Goal: Task Accomplishment & Management: Complete application form

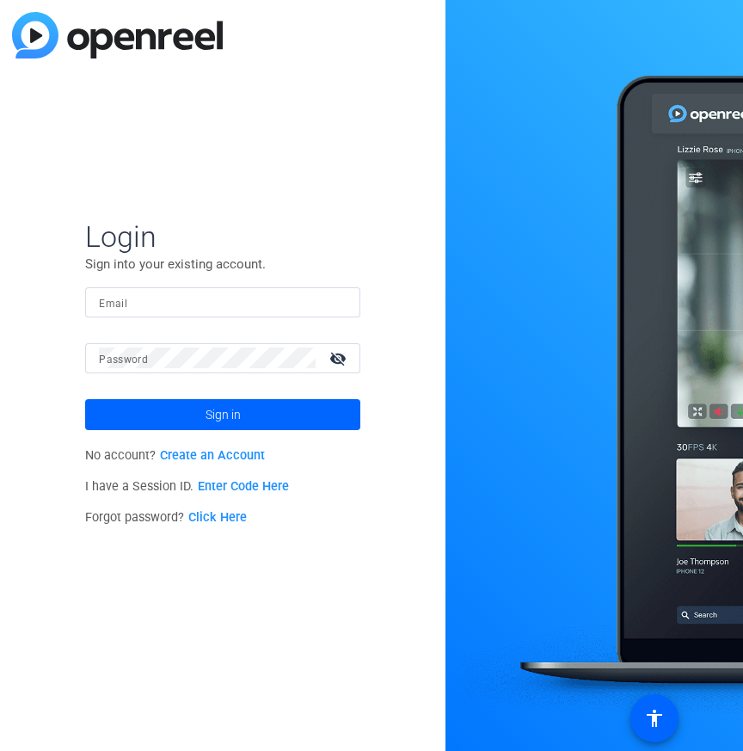
click at [234, 457] on link "Create an Account" at bounding box center [212, 455] width 105 height 15
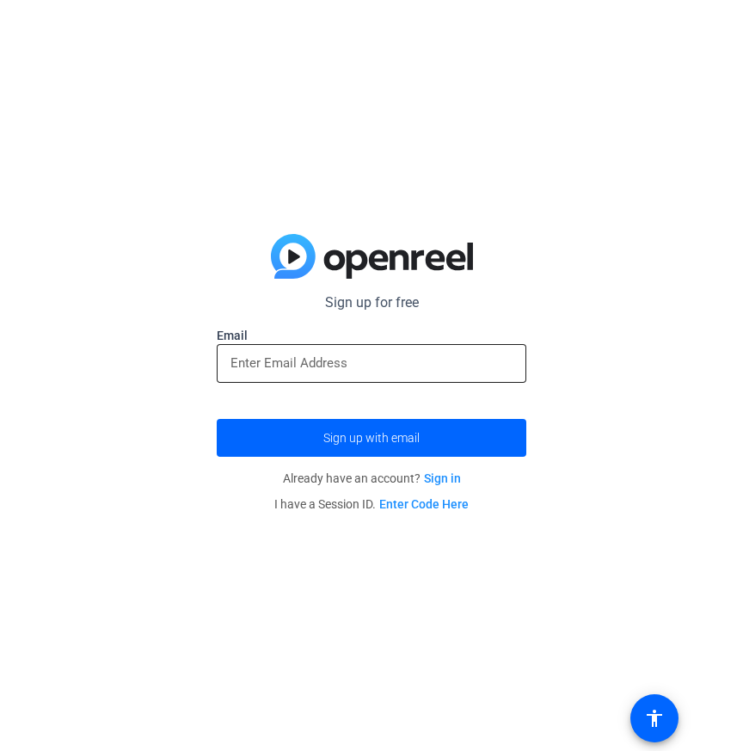
click at [289, 365] on input "email" at bounding box center [372, 363] width 282 height 21
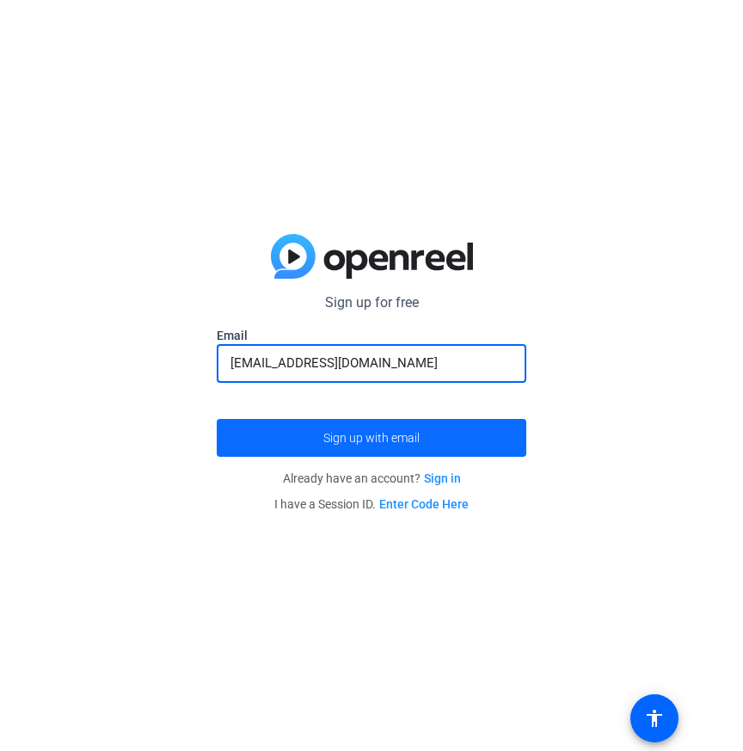
type input "lbaird@boncom.com"
click at [281, 428] on span "submit" at bounding box center [372, 437] width 310 height 41
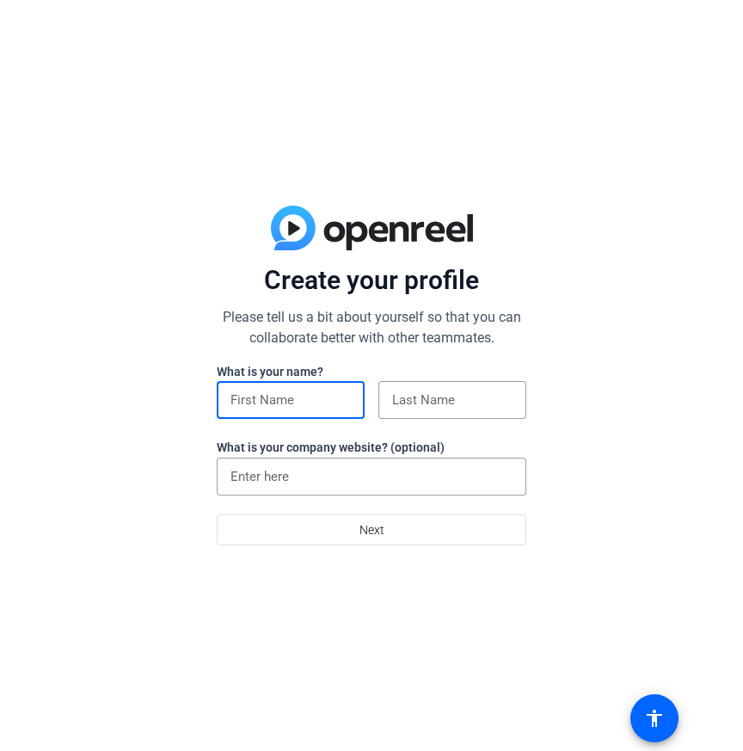
click at [295, 408] on input at bounding box center [291, 400] width 120 height 21
type input "Lorena"
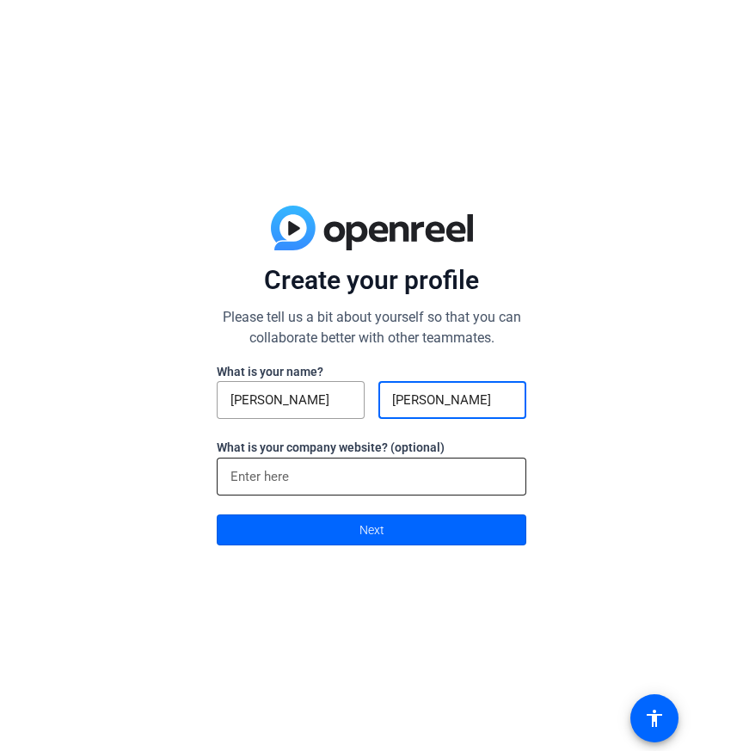
type input "Baird"
click at [257, 474] on input at bounding box center [372, 476] width 282 height 21
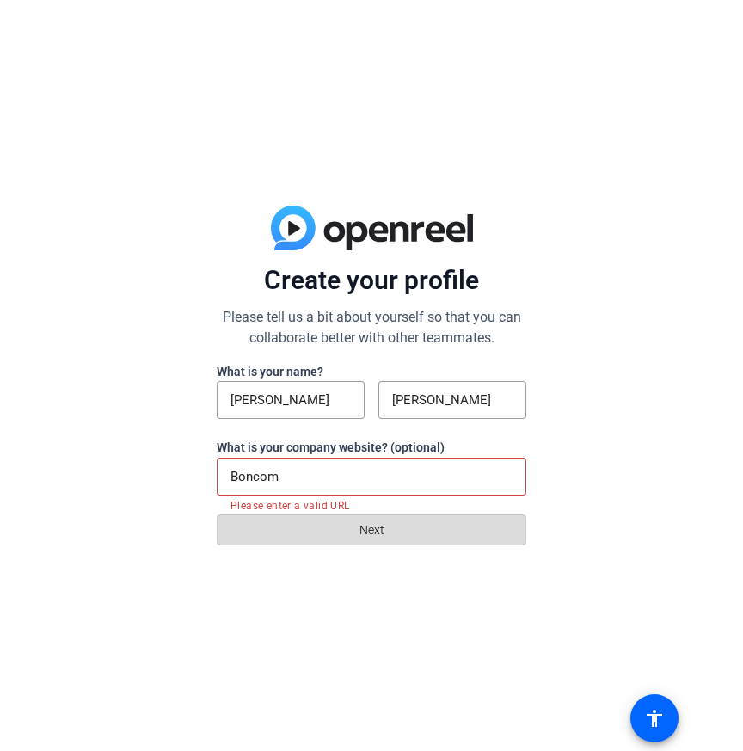
click at [350, 536] on span at bounding box center [372, 529] width 308 height 41
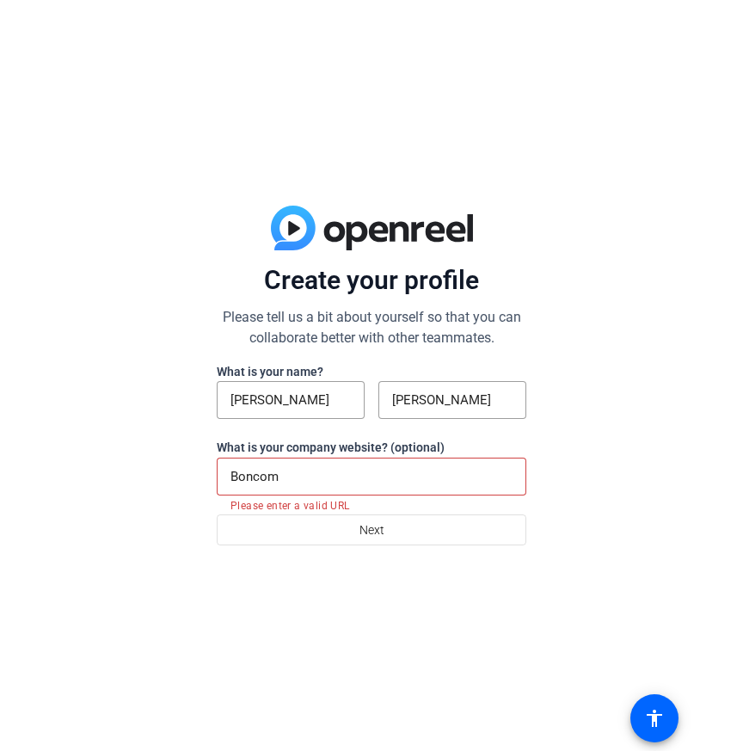
click at [302, 481] on input "Boncom" at bounding box center [372, 476] width 282 height 21
drag, startPoint x: 305, startPoint y: 483, endPoint x: 191, endPoint y: 481, distance: 113.6
click at [191, 481] on div "Create your profile Please tell us a bit about yourself so that you can collabo…" at bounding box center [371, 375] width 743 height 751
paste input "https://boncom.com/"
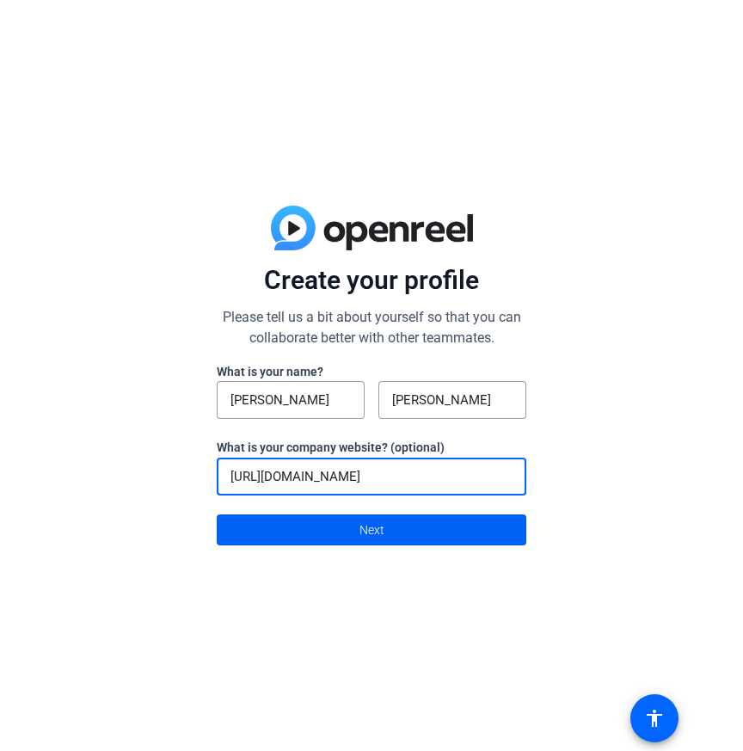
type input "https://boncom.com/"
click at [296, 526] on span at bounding box center [372, 529] width 308 height 41
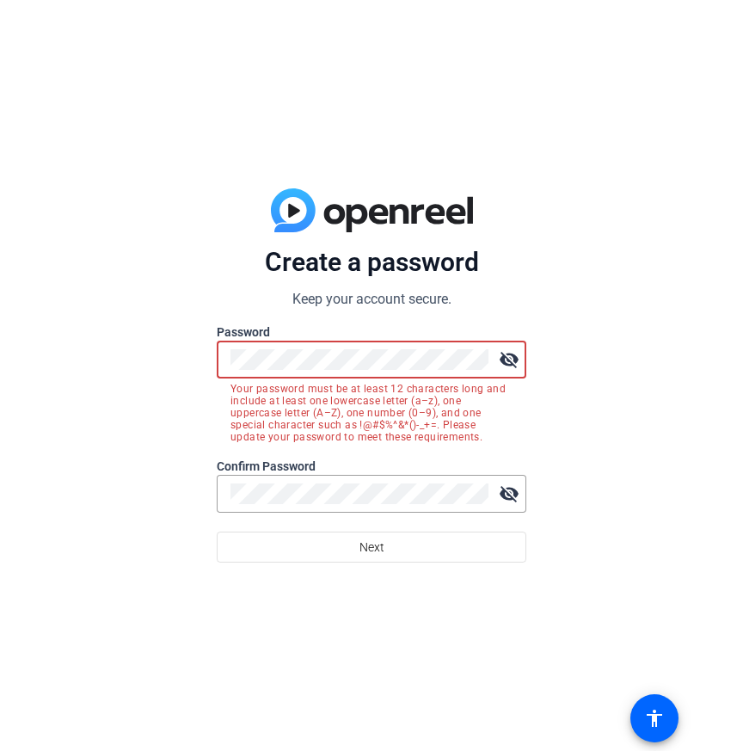
click at [225, 359] on div "visibility_off" at bounding box center [372, 360] width 310 height 38
click at [513, 359] on mat-icon "visibility_off" at bounding box center [509, 359] width 34 height 34
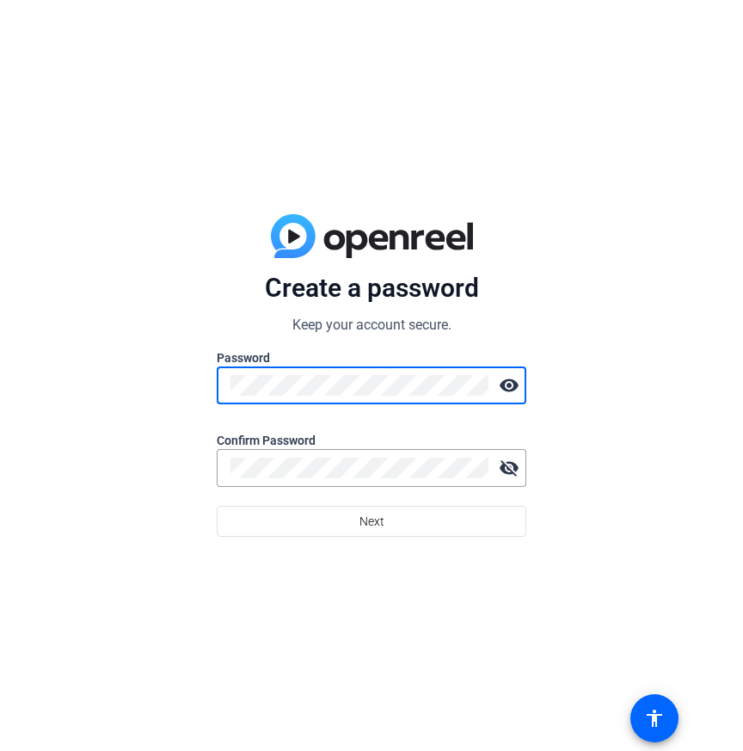
click at [198, 384] on div "Create a password Keep your account secure. Password visibility Confirm Passwor…" at bounding box center [371, 375] width 743 height 751
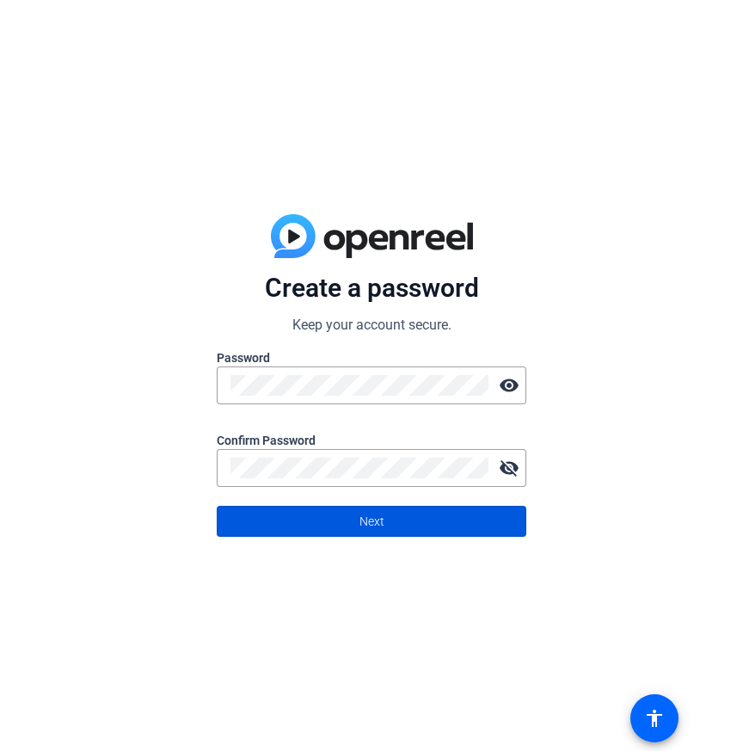
click at [301, 515] on span at bounding box center [372, 521] width 308 height 41
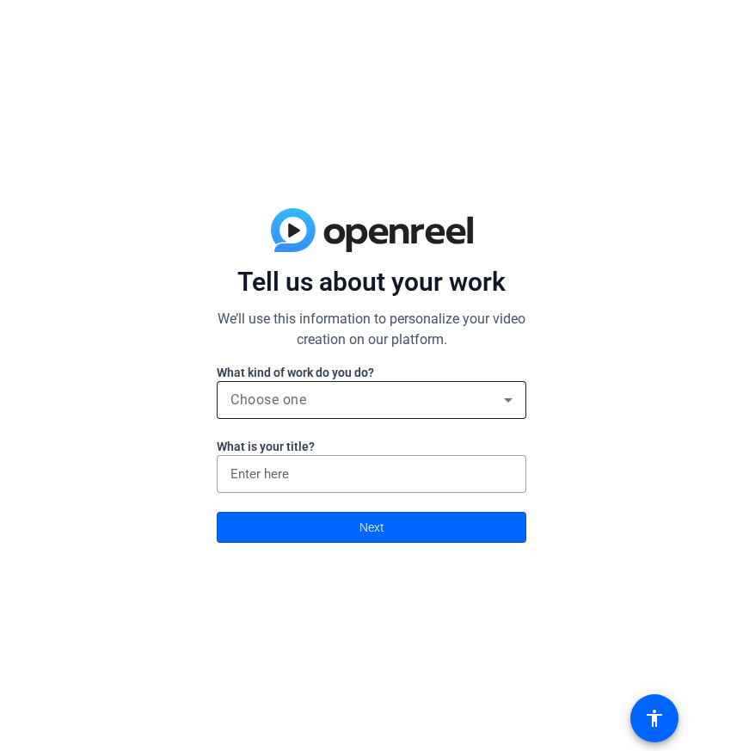
click at [402, 394] on div "Choose one" at bounding box center [368, 400] width 274 height 21
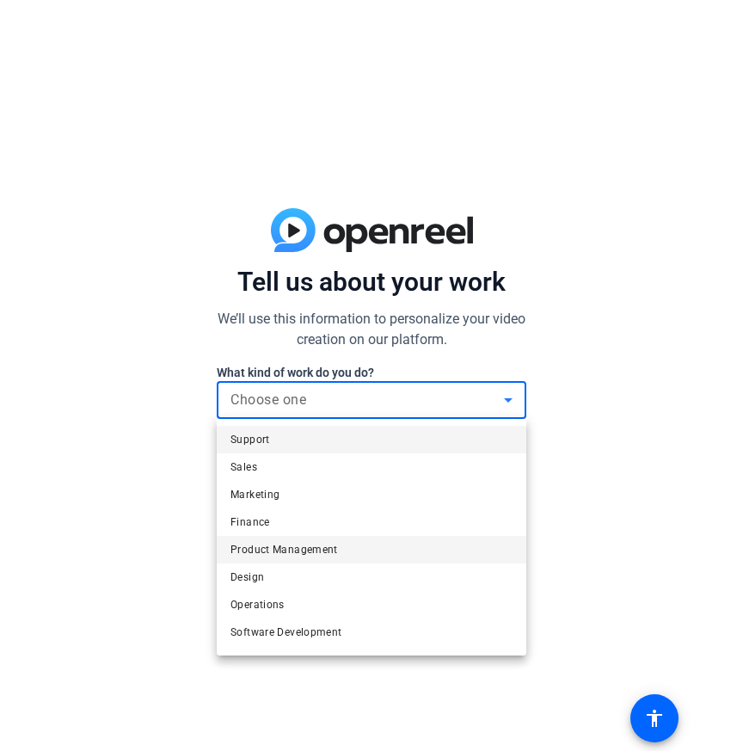
click at [372, 540] on mat-option "Product Management" at bounding box center [372, 550] width 310 height 28
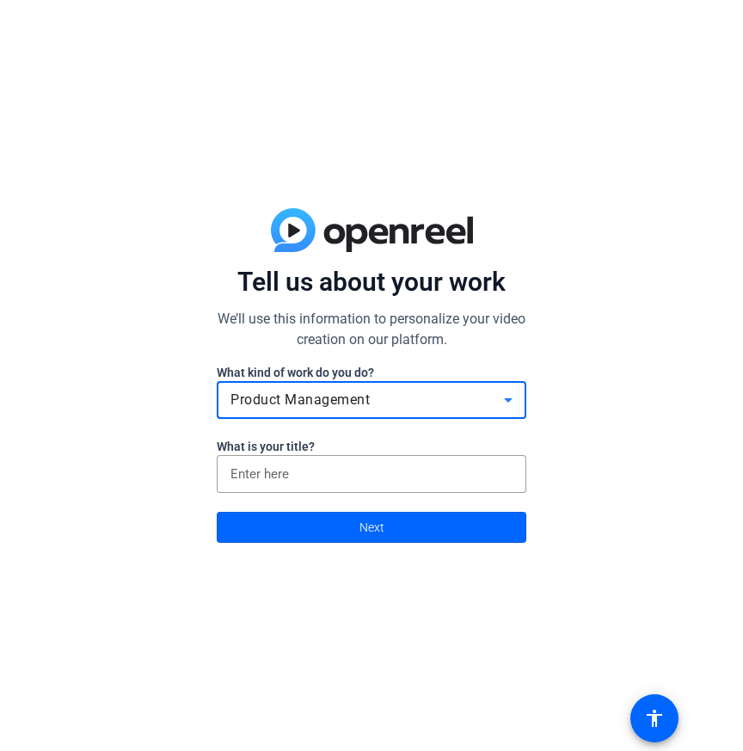
click at [404, 402] on div "Product Management" at bounding box center [368, 400] width 274 height 21
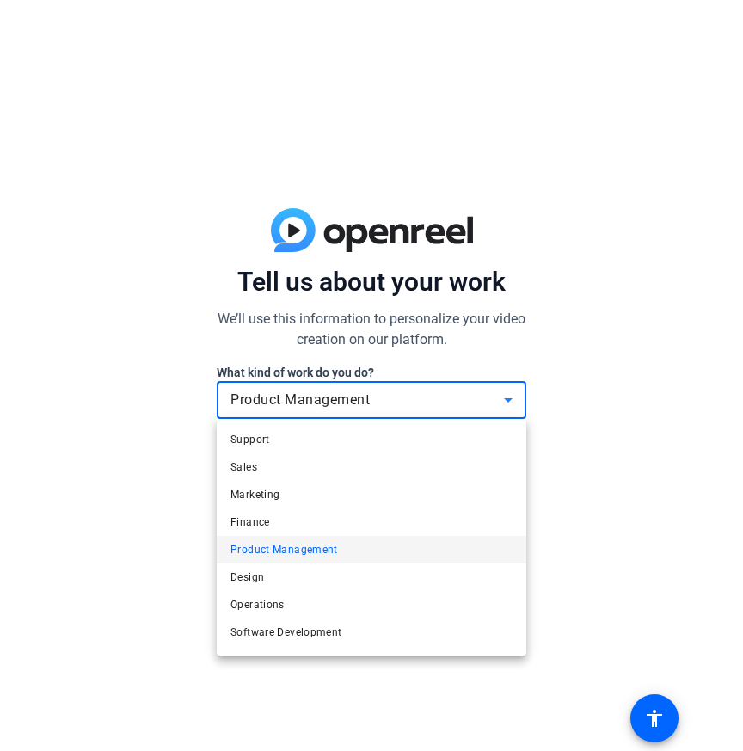
click at [404, 402] on div at bounding box center [371, 375] width 743 height 751
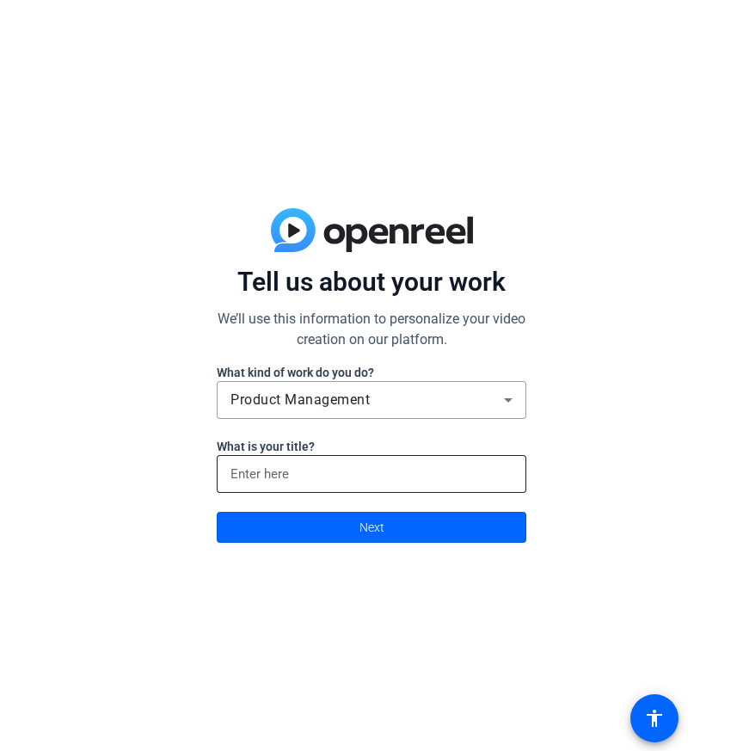
click at [375, 478] on input at bounding box center [372, 474] width 282 height 21
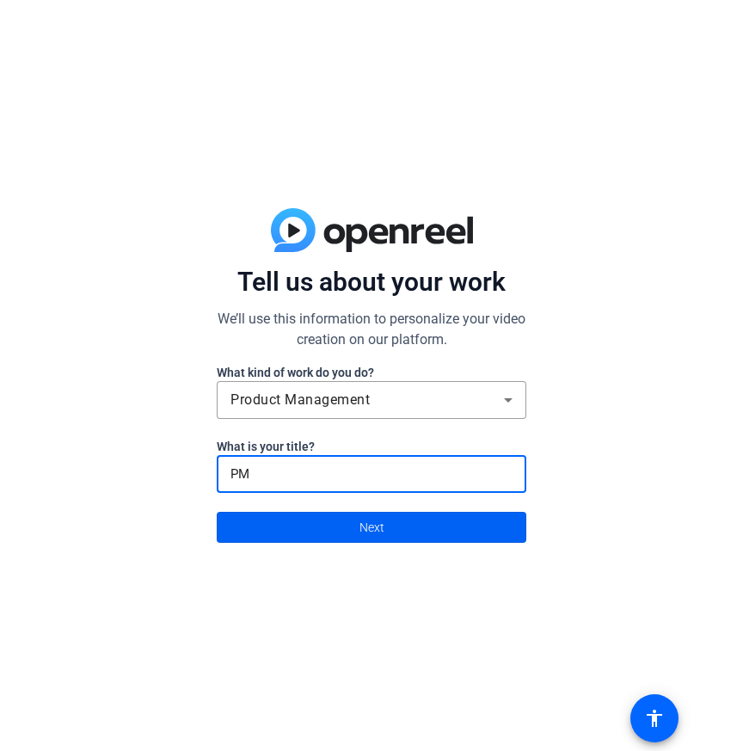
type input "PM"
click at [332, 537] on span at bounding box center [372, 527] width 308 height 41
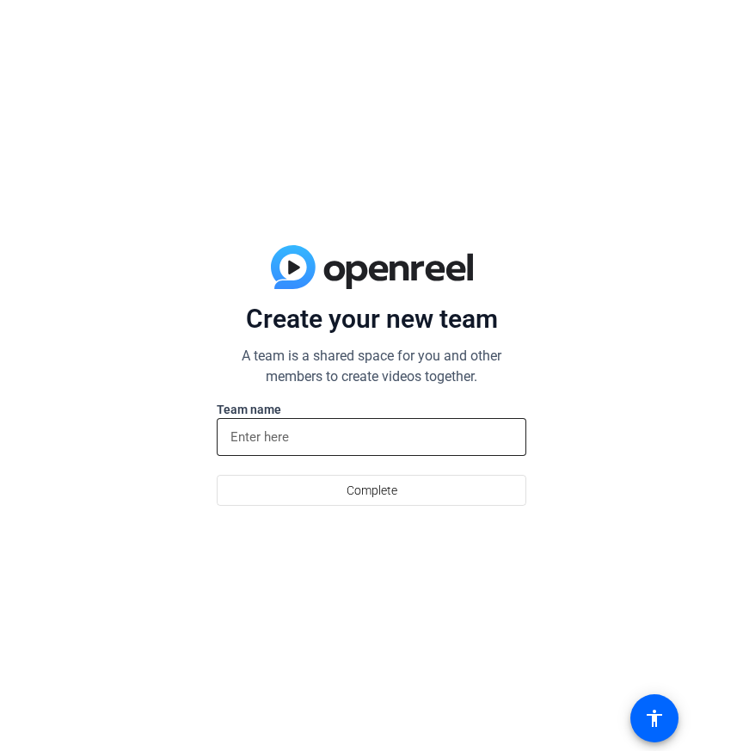
click at [301, 431] on input at bounding box center [372, 437] width 282 height 21
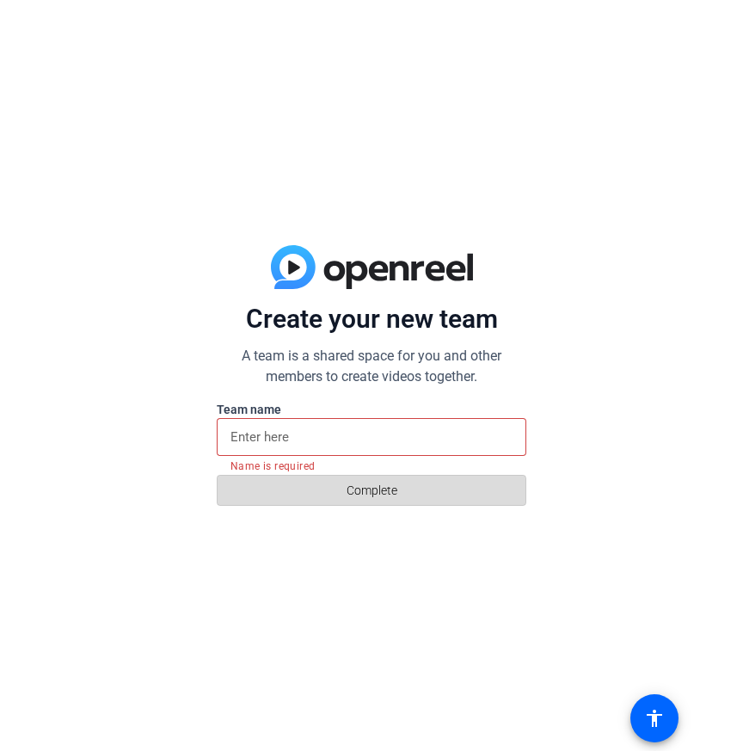
click at [290, 500] on span at bounding box center [372, 490] width 308 height 41
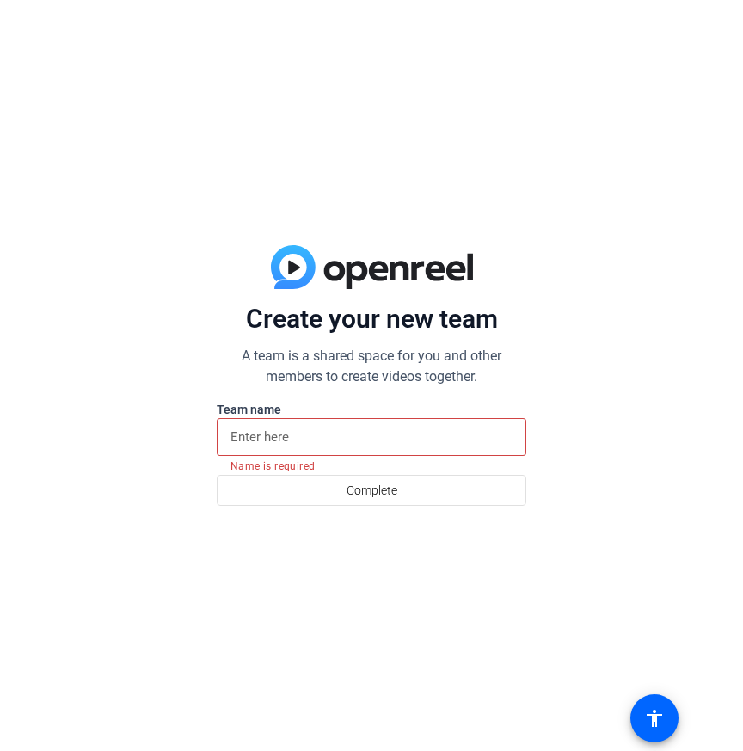
click at [275, 448] on div at bounding box center [372, 437] width 282 height 38
click at [275, 447] on input at bounding box center [372, 437] width 282 height 21
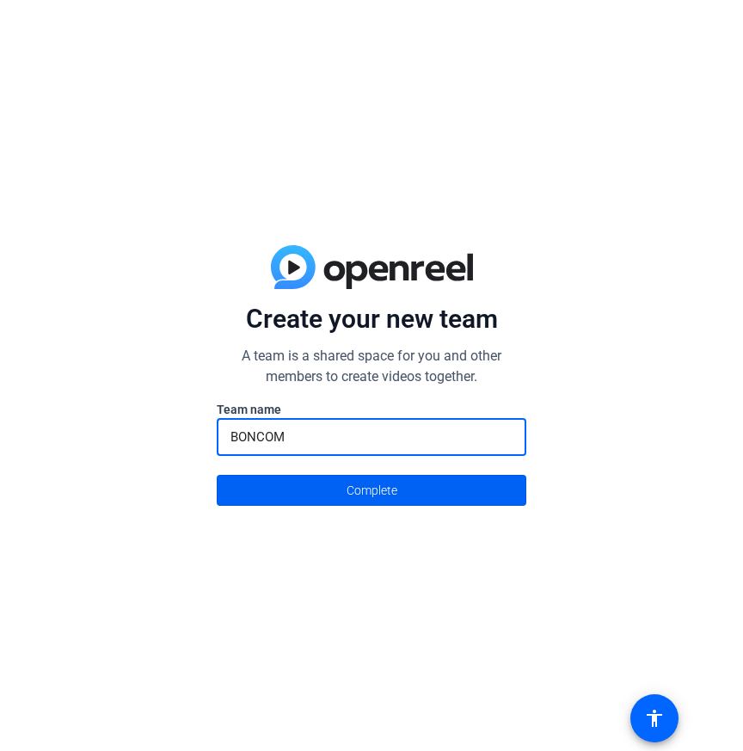
type input "BONCOM"
click at [264, 486] on span at bounding box center [372, 490] width 308 height 41
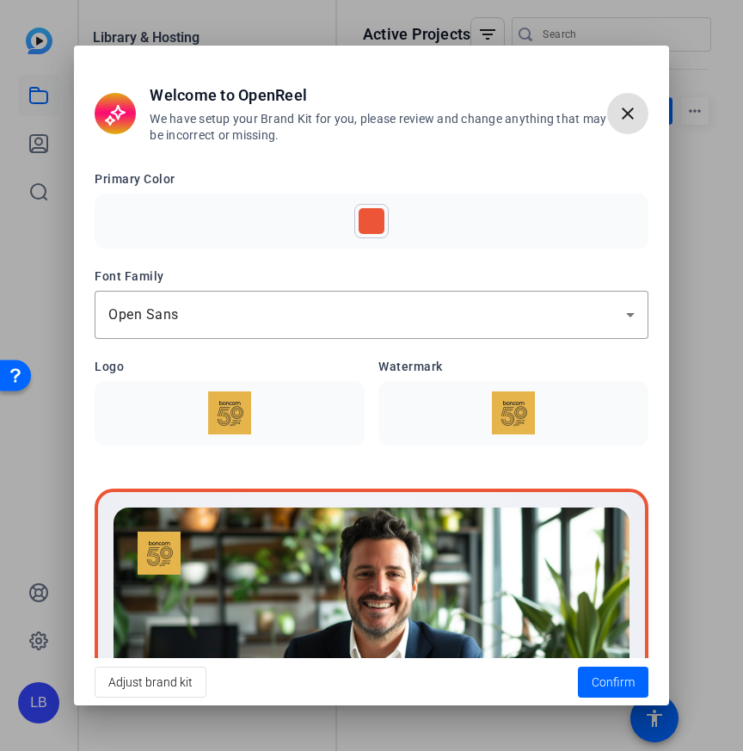
click at [641, 116] on span "button" at bounding box center [628, 113] width 41 height 41
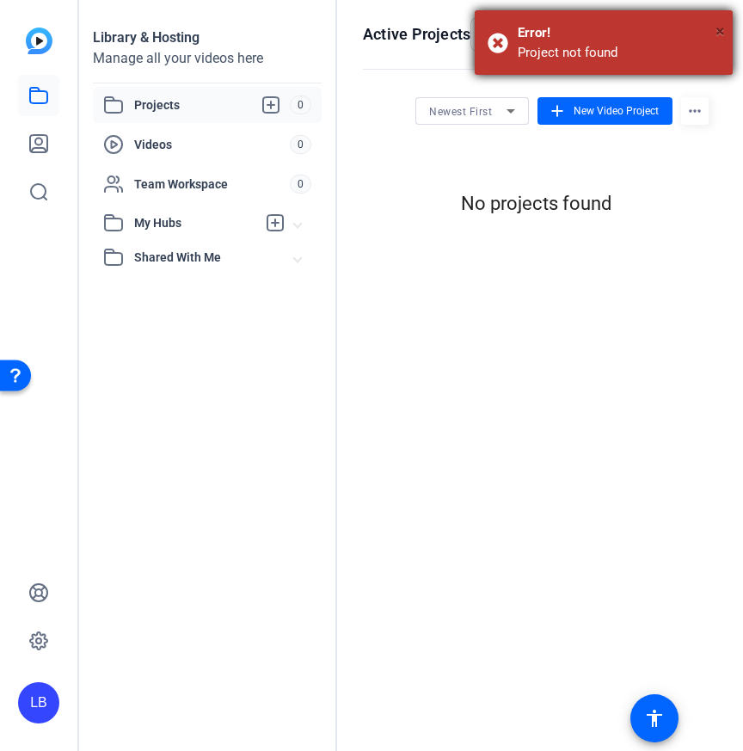
click at [720, 31] on span "×" at bounding box center [720, 31] width 9 height 21
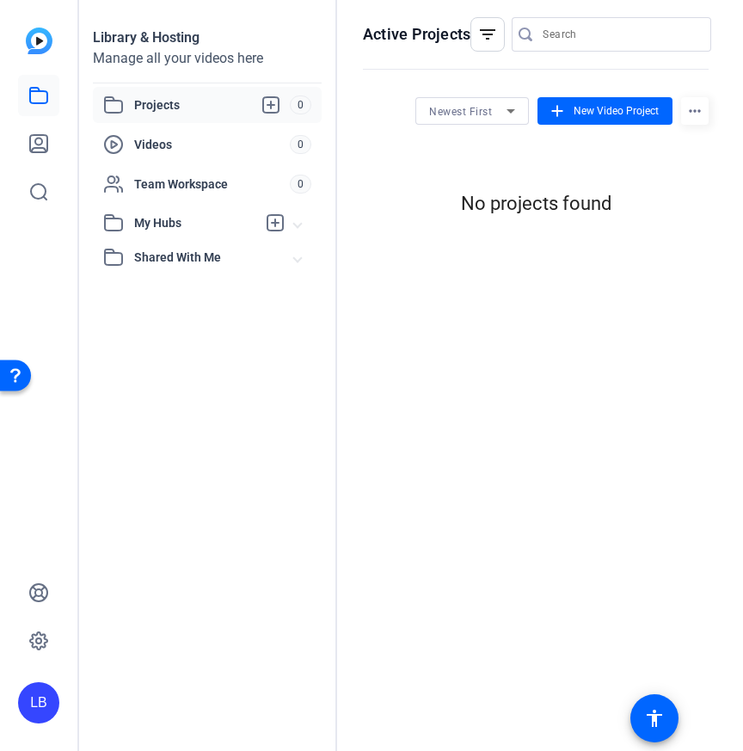
click at [41, 41] on img at bounding box center [39, 41] width 27 height 27
click at [37, 632] on icon at bounding box center [38, 640] width 17 height 17
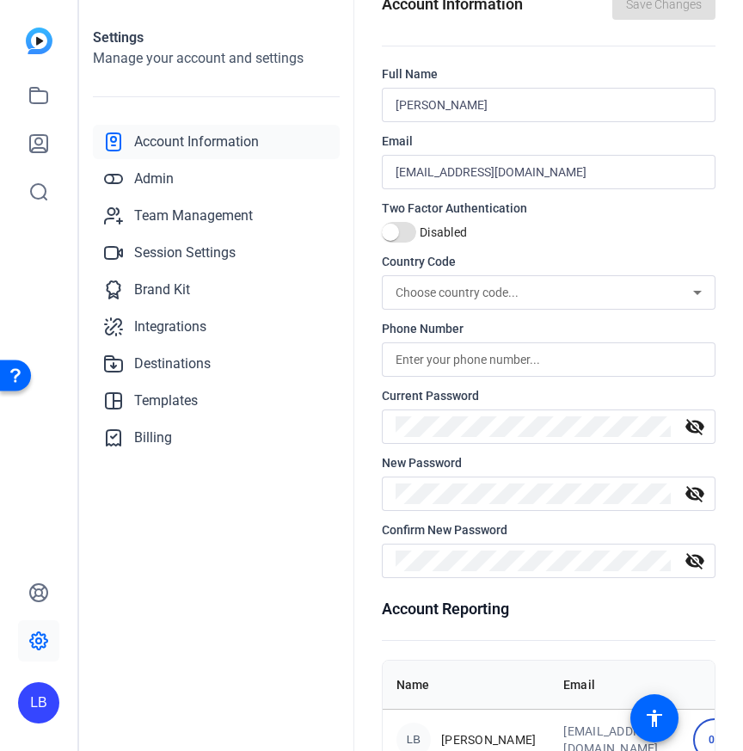
scroll to position [86, 0]
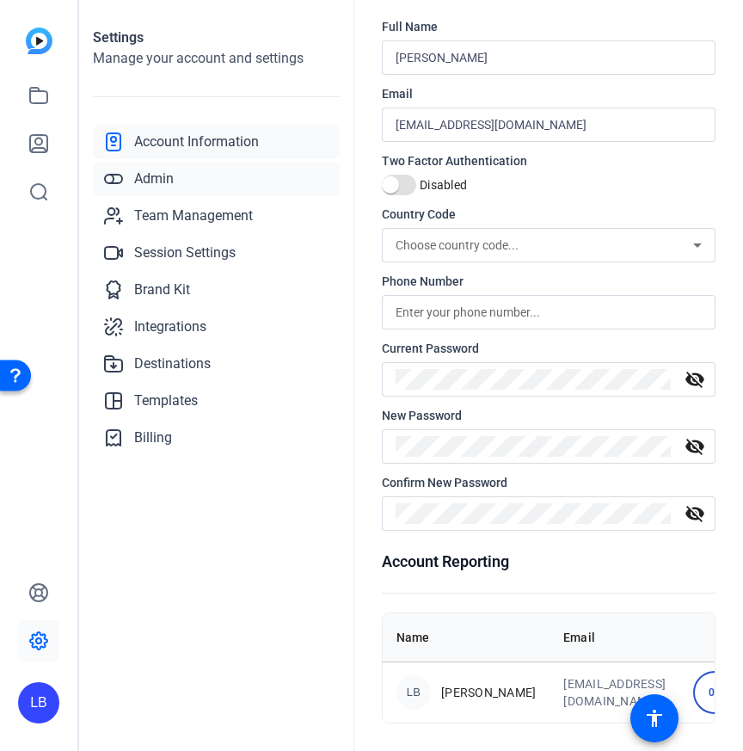
click at [182, 179] on link "Admin" at bounding box center [216, 179] width 247 height 34
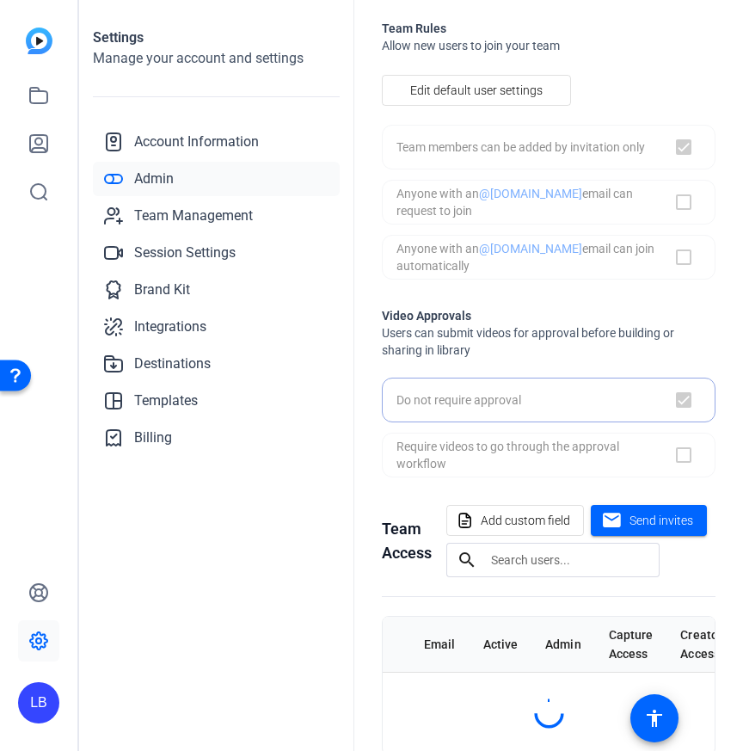
checkbox input "true"
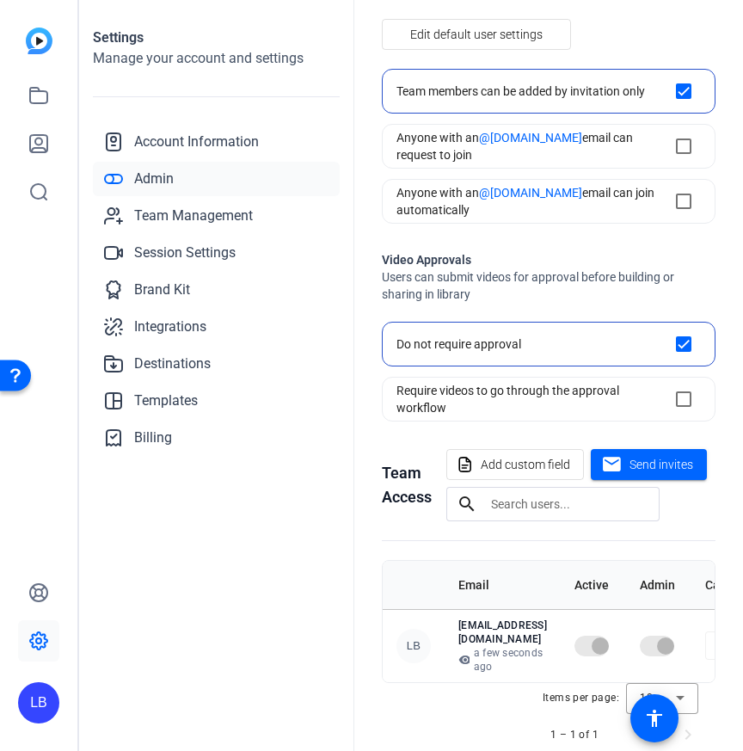
scroll to position [159, 0]
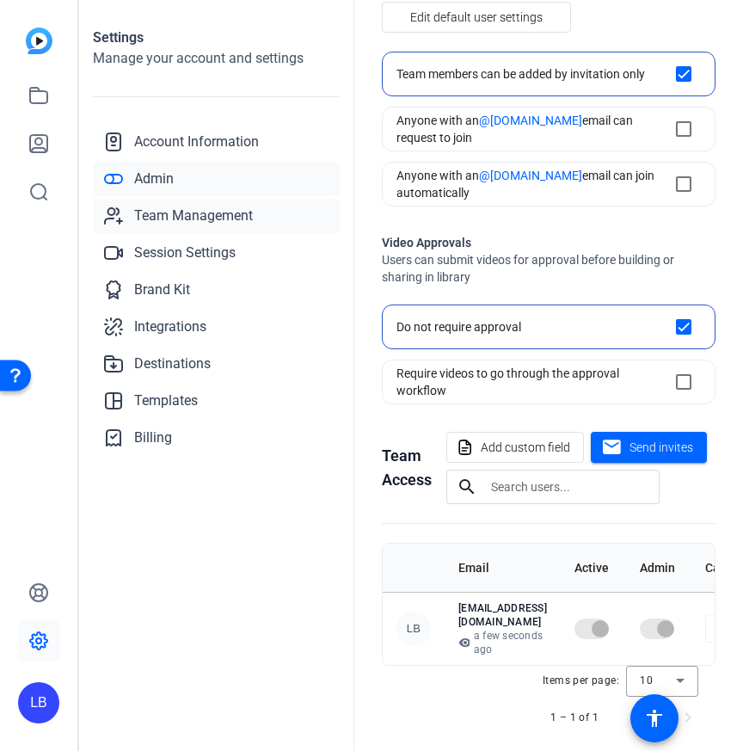
click at [226, 211] on span "Team Management" at bounding box center [193, 216] width 119 height 21
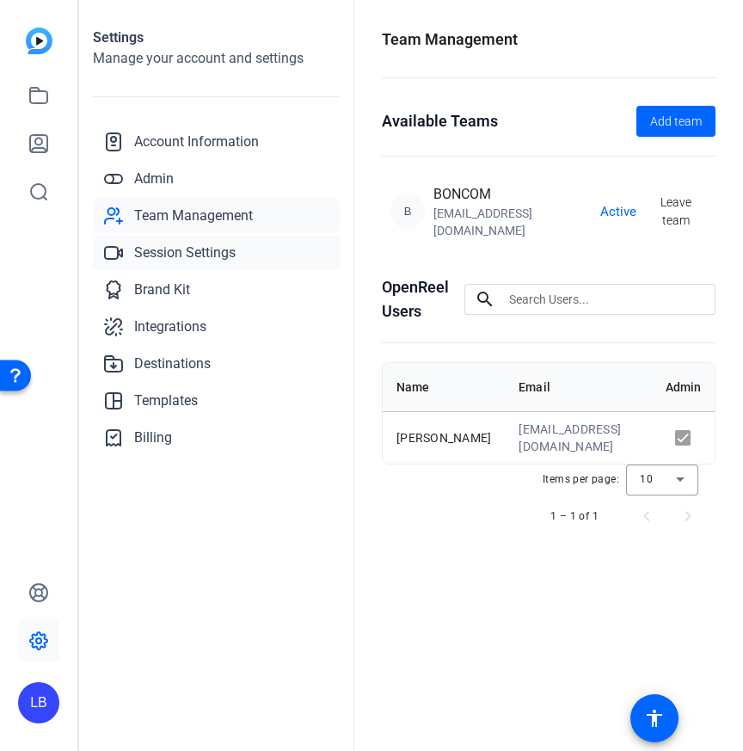
click at [210, 255] on span "Session Settings" at bounding box center [185, 253] width 102 height 21
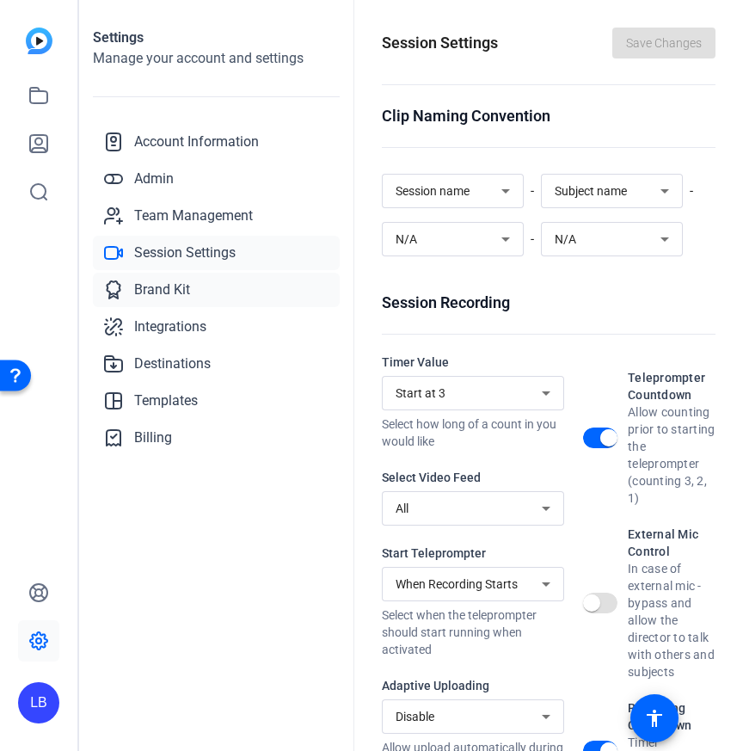
click at [203, 291] on link "Brand Kit" at bounding box center [216, 290] width 247 height 34
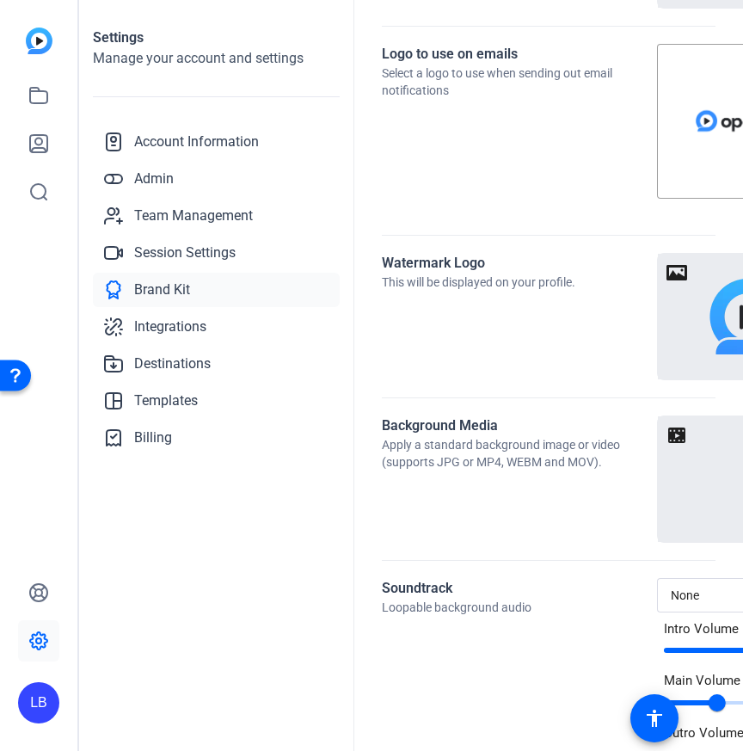
scroll to position [684, 0]
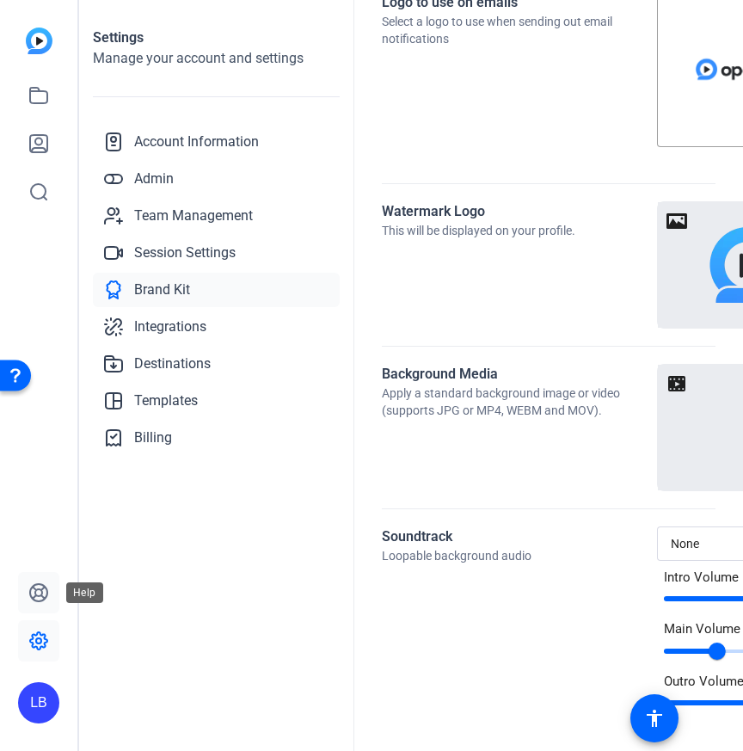
click at [32, 593] on icon at bounding box center [38, 593] width 21 height 21
